Goal: Ask a question: Seek information or help from site administrators or community

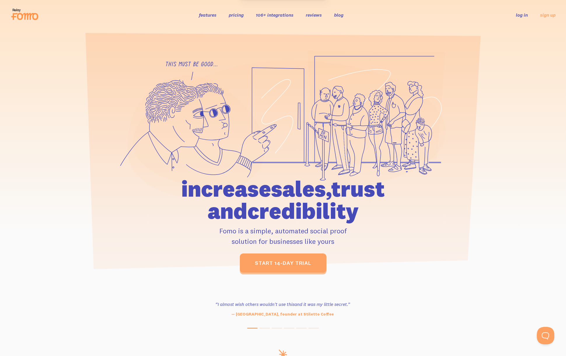
click at [202, 17] on link "features" at bounding box center [207, 15] width 17 height 6
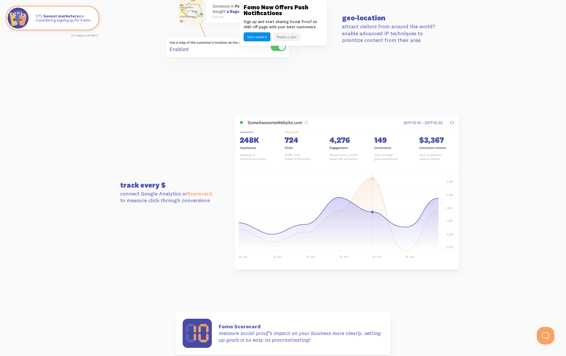
scroll to position [1728, 0]
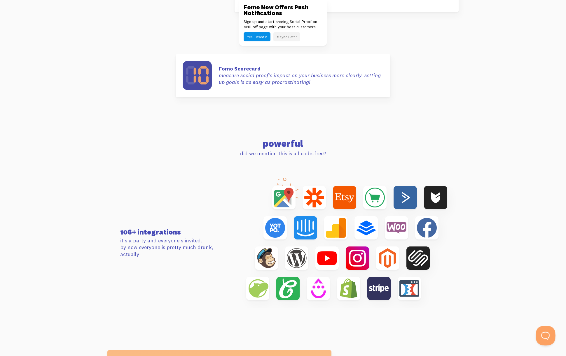
click at [543, 332] on button "Open Beacon popover" at bounding box center [543, 334] width 17 height 17
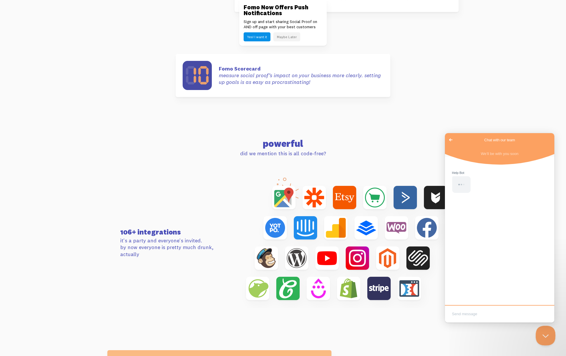
scroll to position [0, 0]
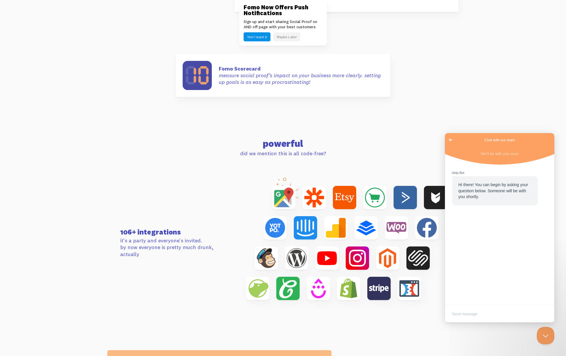
drag, startPoint x: 505, startPoint y: 203, endPoint x: 518, endPoint y: 261, distance: 59.6
click at [517, 258] on div "Hi there! You can begin by asking your question below. Someone will be with you…" at bounding box center [499, 232] width 109 height 150
click at [519, 267] on div "Hi there! You can begin by asking your question below. Someone will be with you…" at bounding box center [499, 232] width 109 height 150
click at [544, 336] on button "Close Beacon popover" at bounding box center [543, 334] width 17 height 17
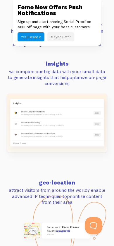
scroll to position [782, 0]
